Goal: Task Accomplishment & Management: Manage account settings

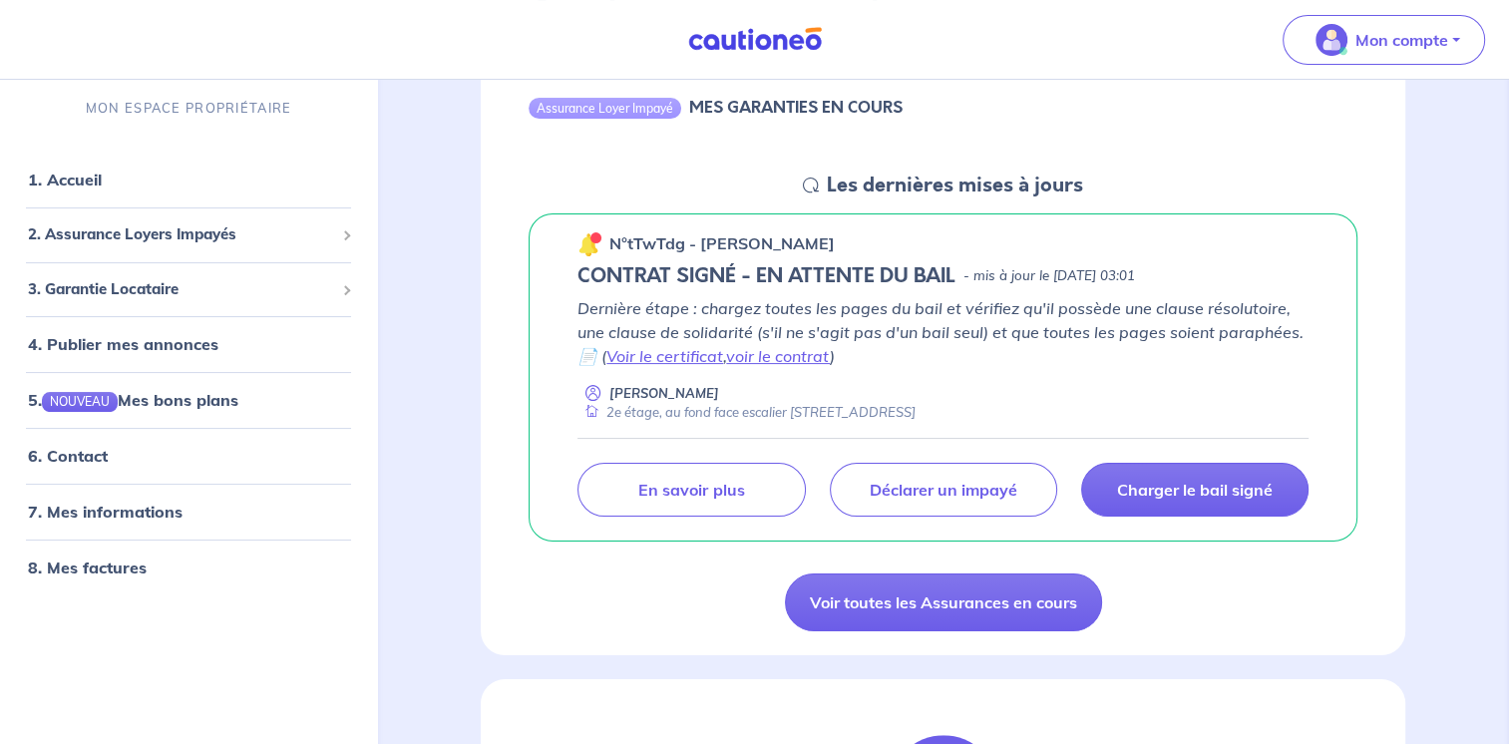
scroll to position [319, 0]
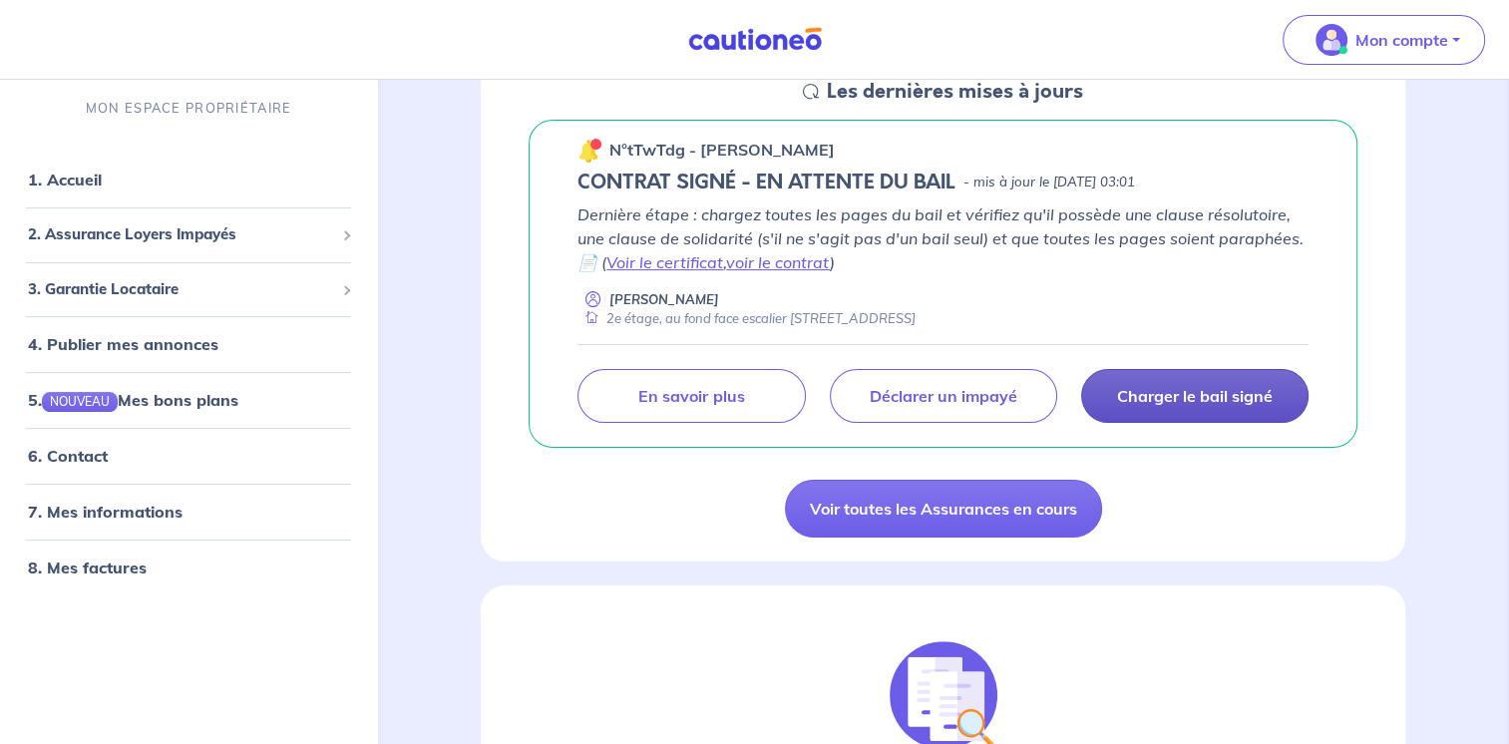
click at [1221, 409] on link "Charger le bail signé" at bounding box center [1194, 396] width 227 height 54
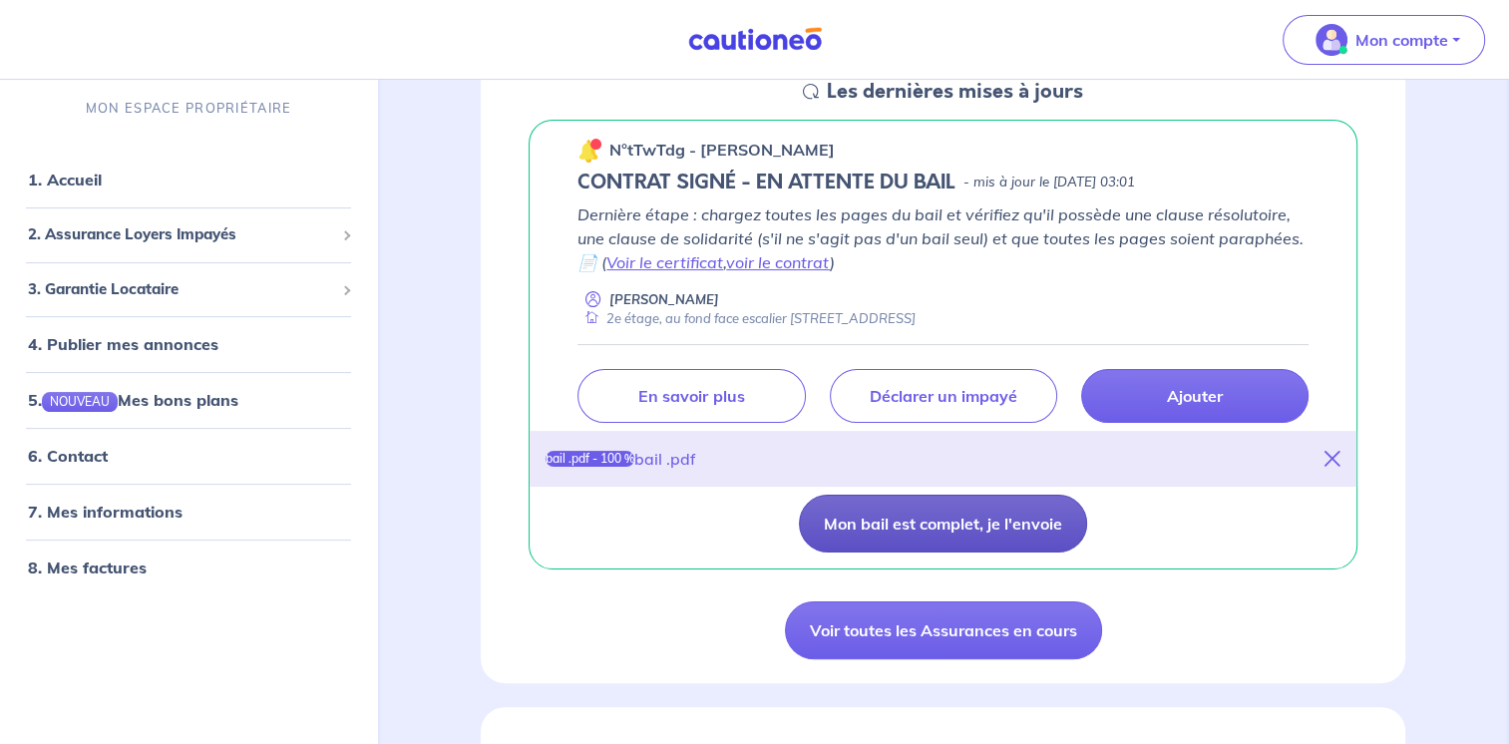
click at [951, 516] on button "Mon bail est complet, je l'envoie" at bounding box center [943, 524] width 288 height 58
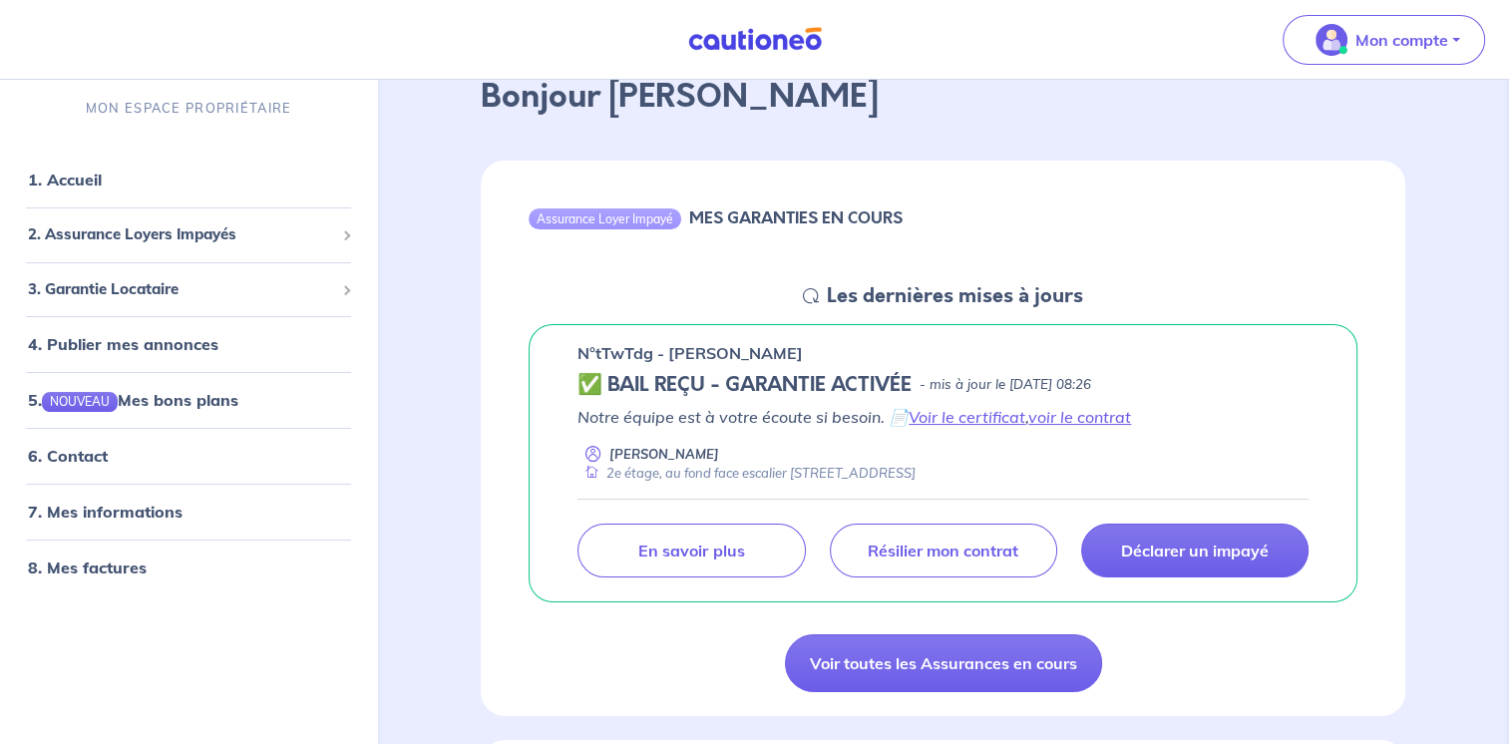
scroll to position [214, 0]
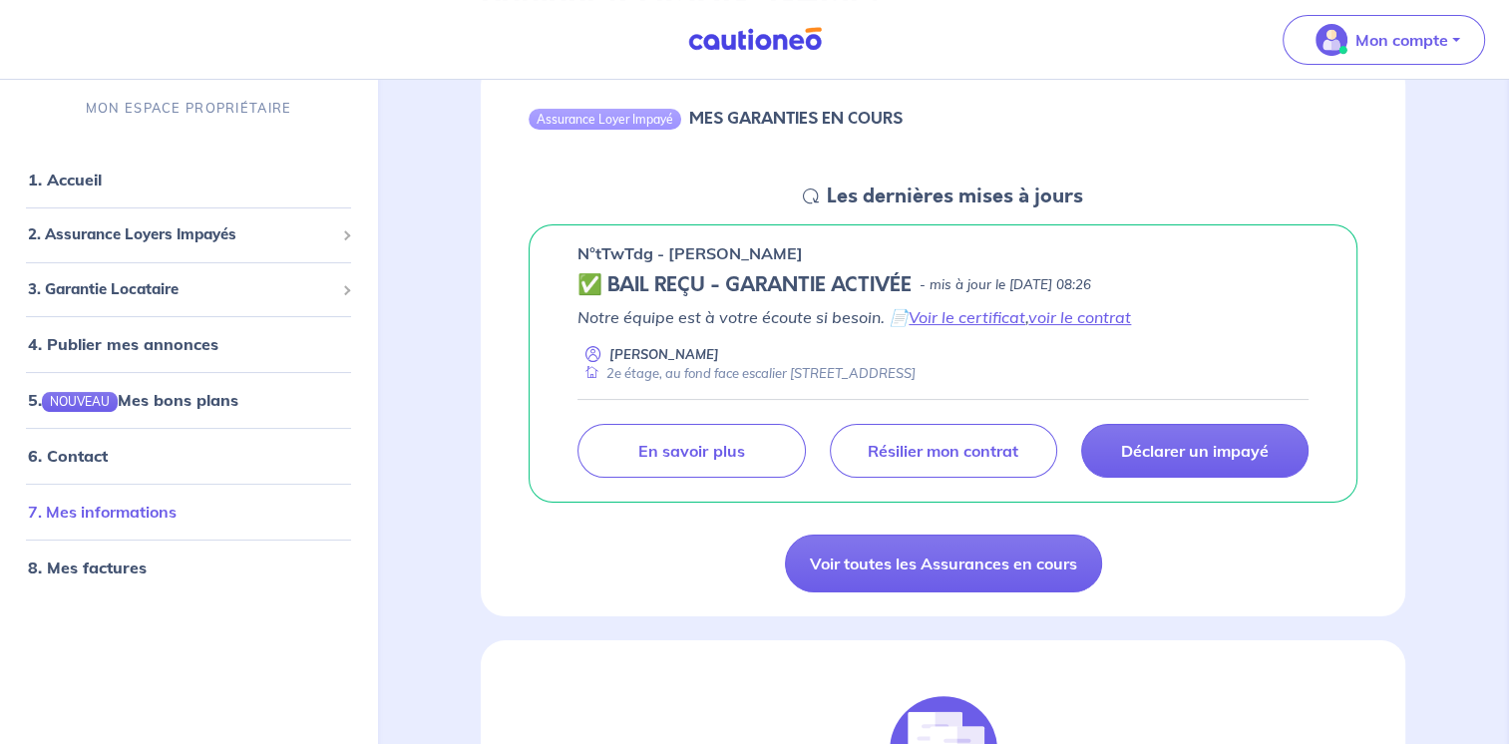
click at [89, 515] on link "7. Mes informations" at bounding box center [102, 512] width 149 height 20
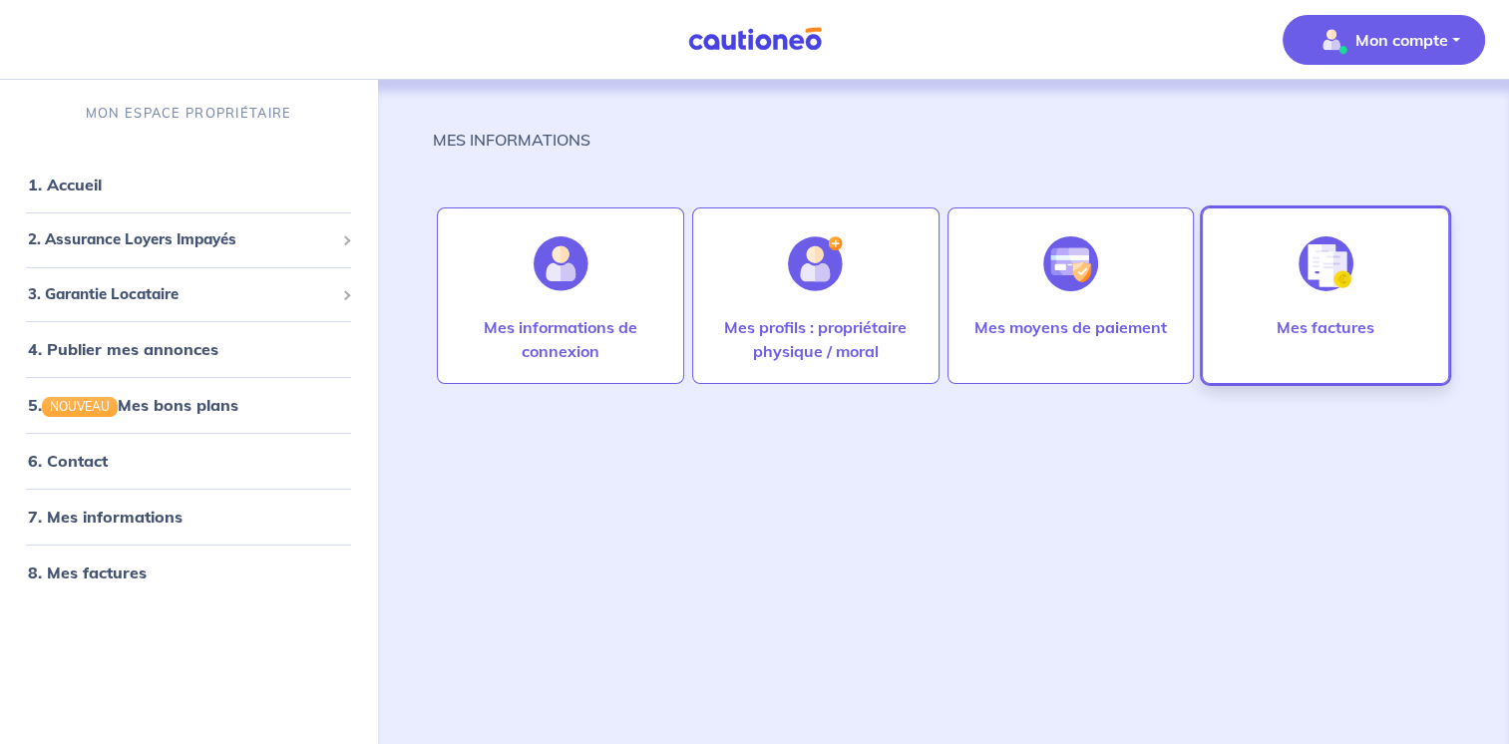
click at [1340, 275] on img at bounding box center [1326, 263] width 55 height 55
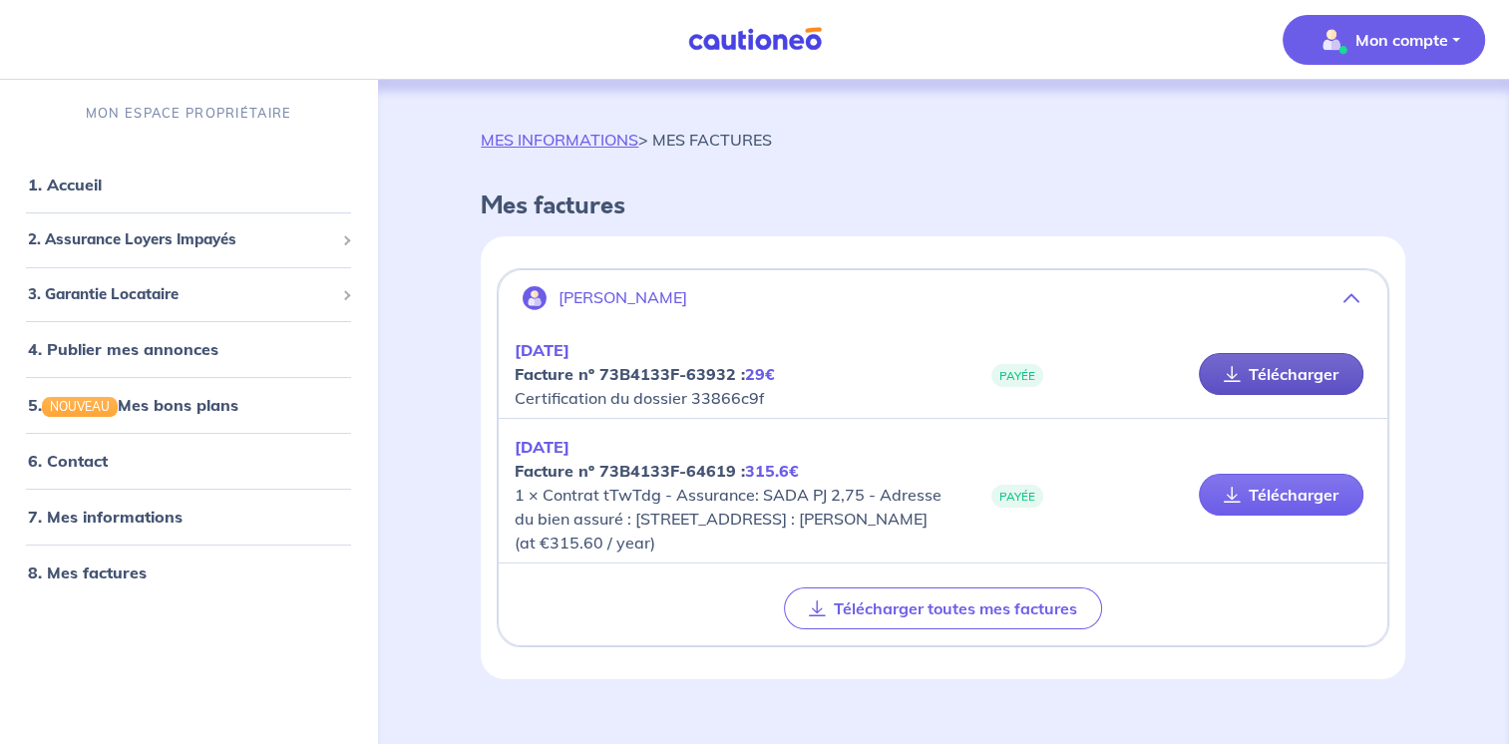
click at [1290, 366] on link "Télécharger" at bounding box center [1281, 374] width 165 height 42
click at [110, 239] on span "2. Assurance Loyers Impayés" at bounding box center [181, 239] width 306 height 23
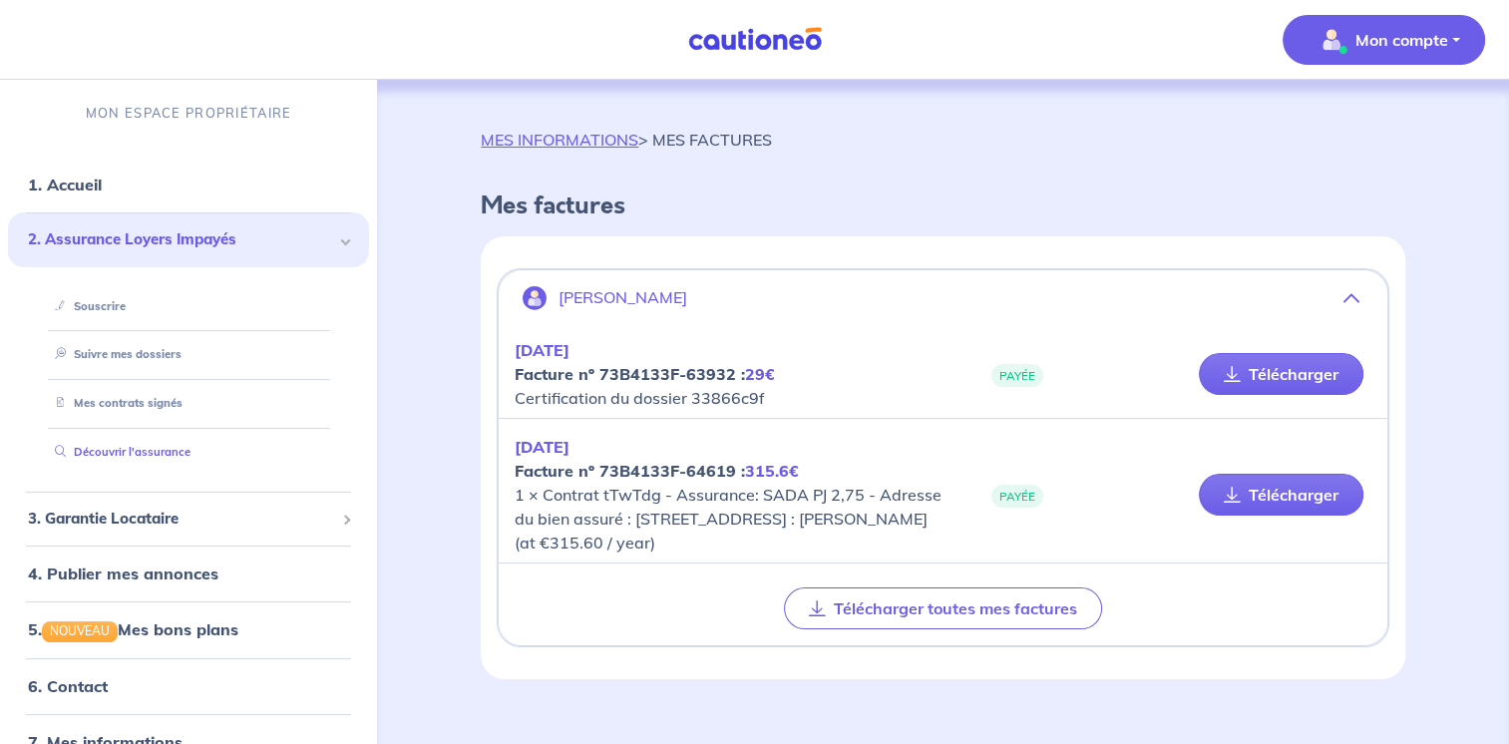
click at [135, 453] on link "Découvrir l'assurance" at bounding box center [119, 452] width 144 height 14
click at [514, 147] on link "MES INFORMATIONS" at bounding box center [560, 140] width 158 height 20
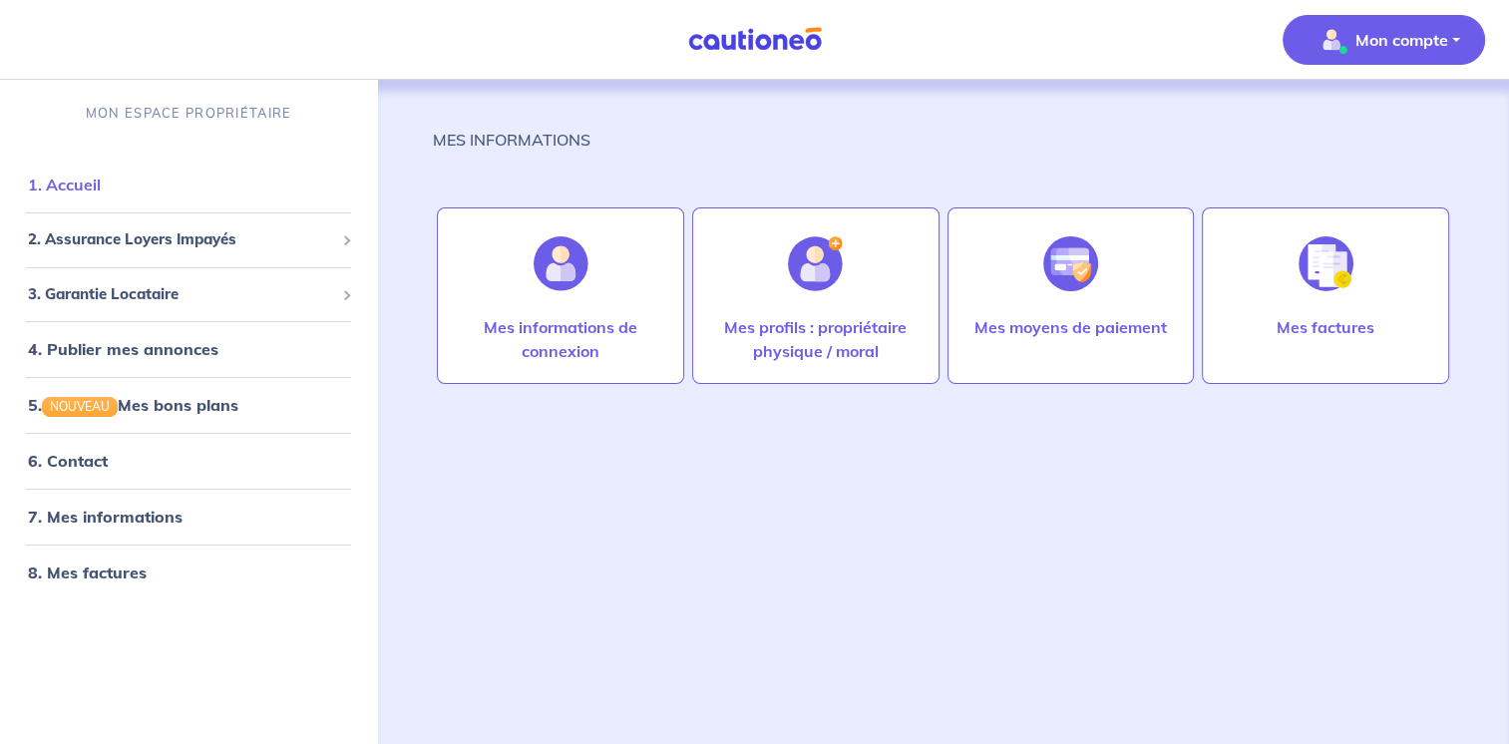
click at [95, 184] on link "1. Accueil" at bounding box center [64, 185] width 73 height 20
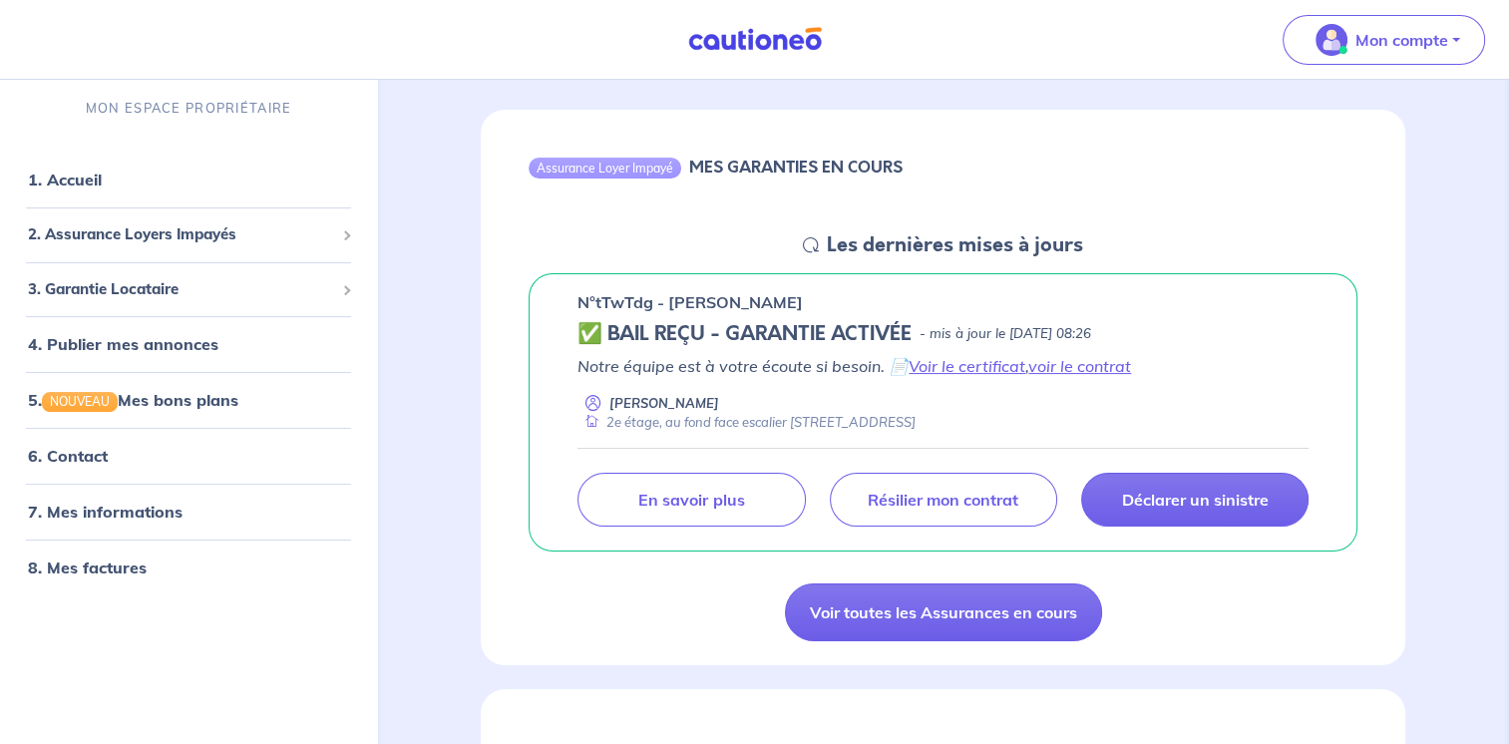
scroll to position [170, 0]
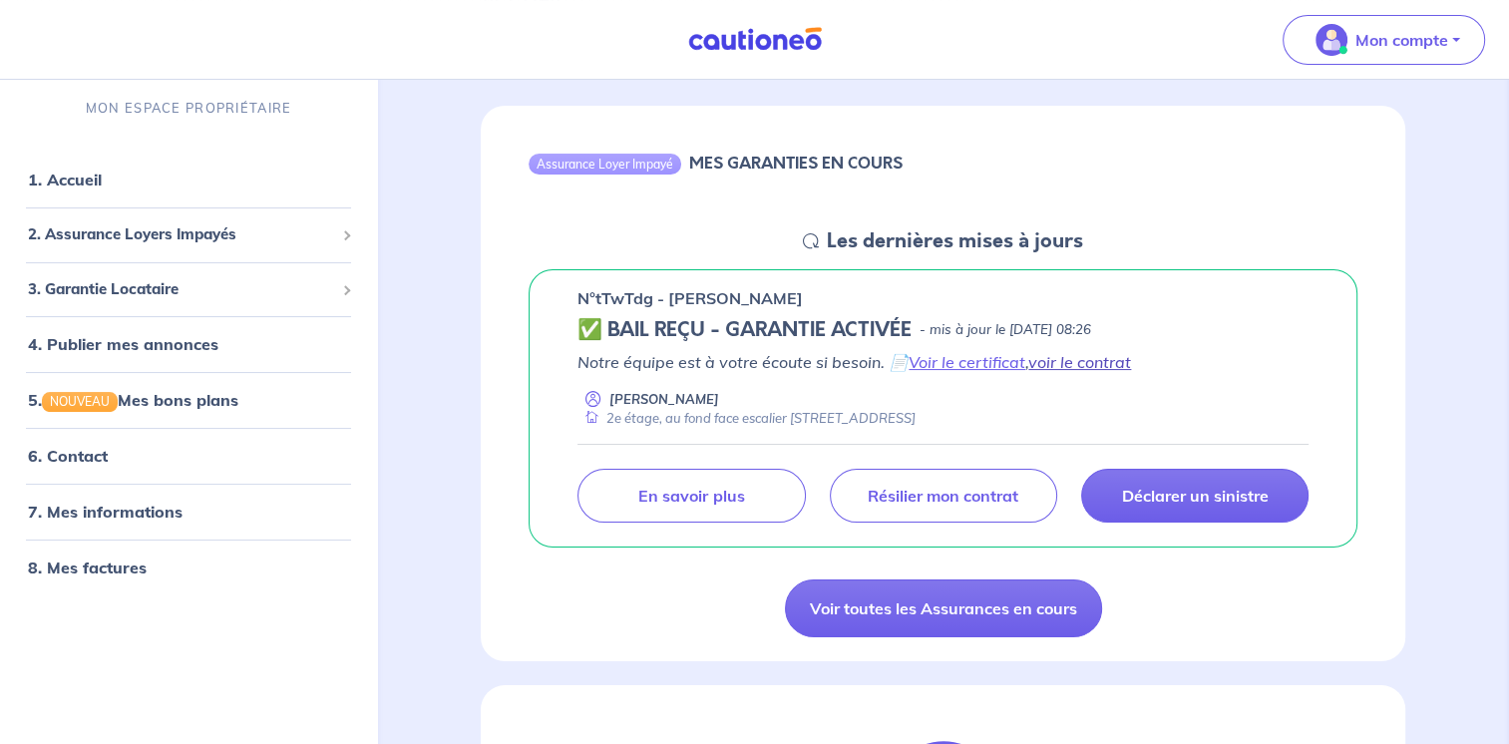
click at [1124, 361] on link "voir le contrat" at bounding box center [1080, 362] width 103 height 20
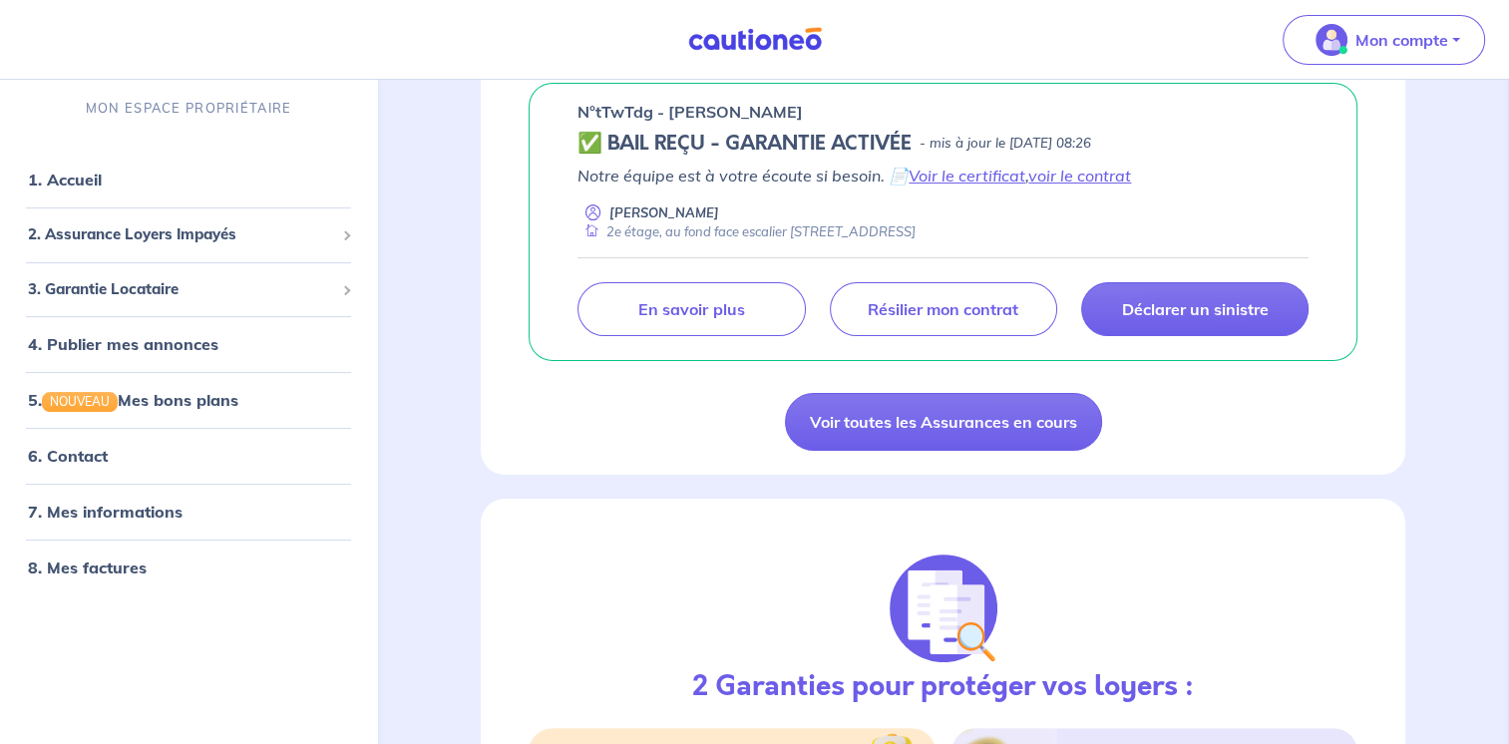
scroll to position [3, 0]
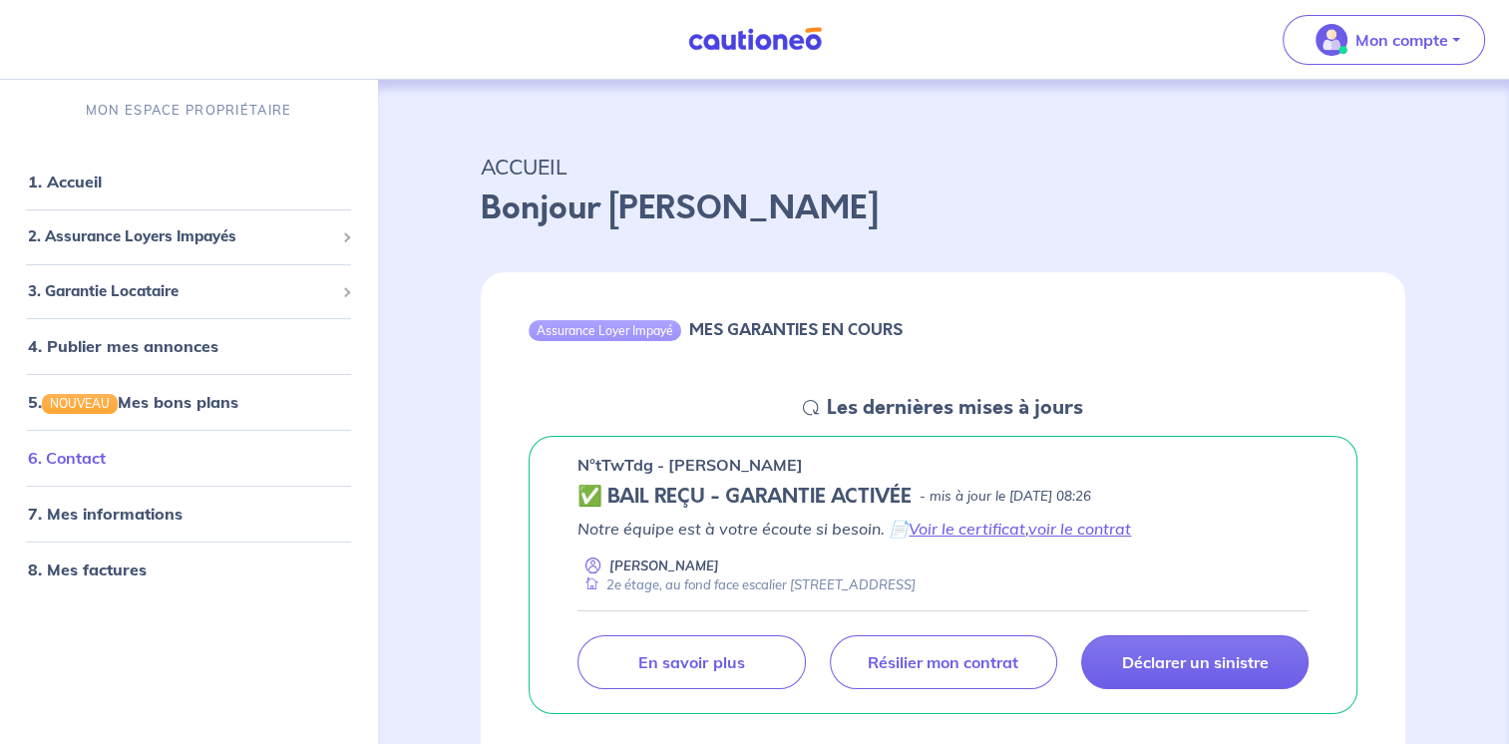
click at [99, 456] on link "6. Contact" at bounding box center [67, 458] width 78 height 20
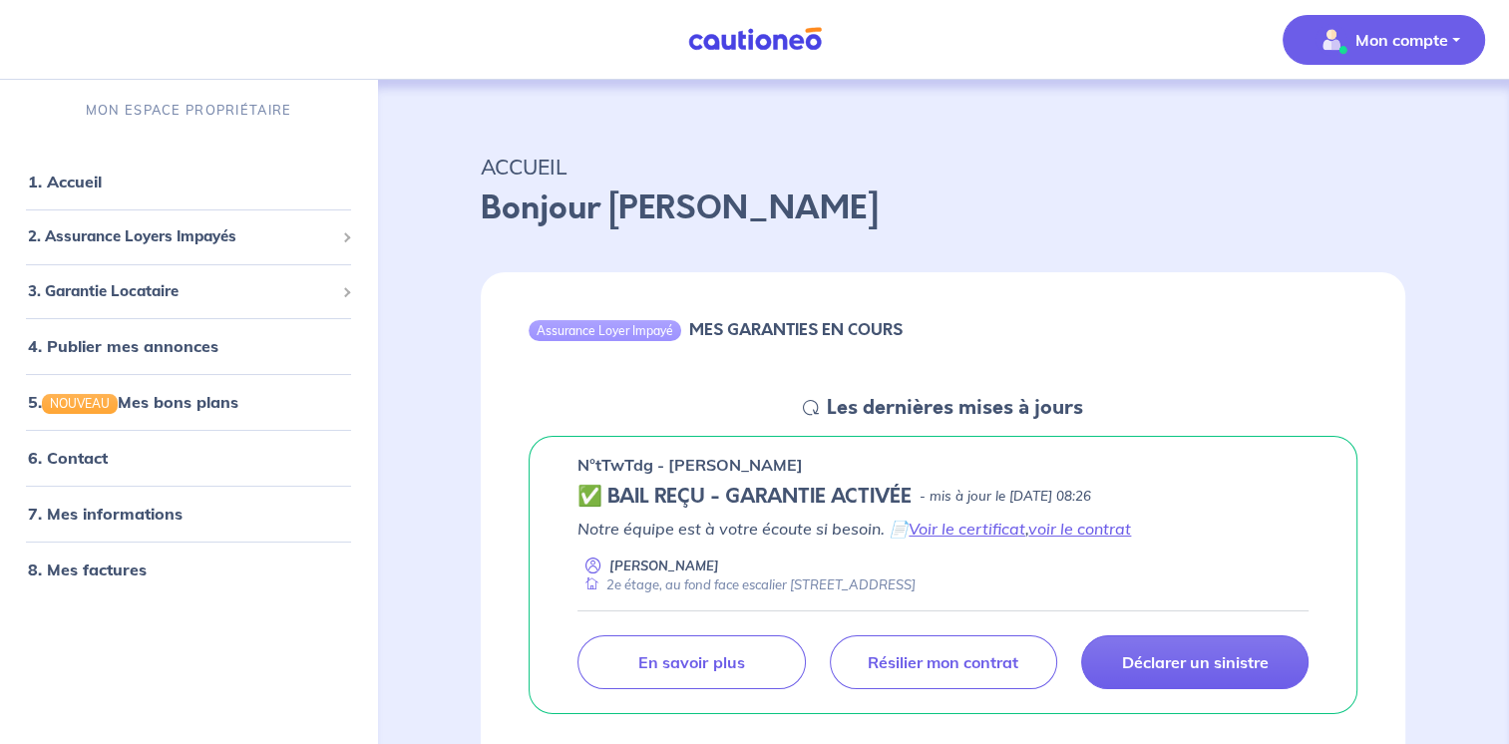
click at [1421, 43] on p "Mon compte" at bounding box center [1402, 40] width 93 height 24
click at [1355, 172] on link "Me déconnecter" at bounding box center [1364, 172] width 161 height 32
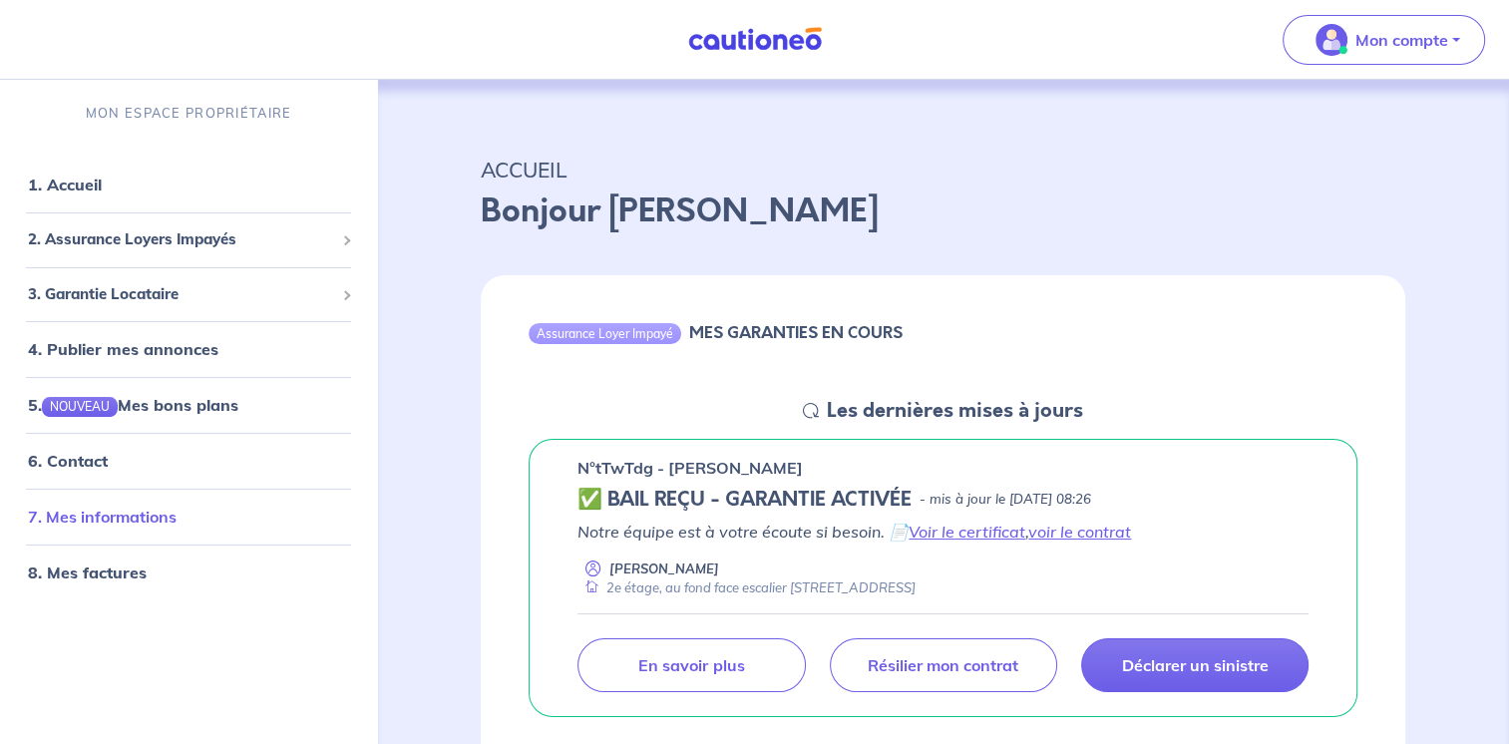
click at [109, 512] on link "7. Mes informations" at bounding box center [102, 517] width 149 height 20
